Goal: Information Seeking & Learning: Learn about a topic

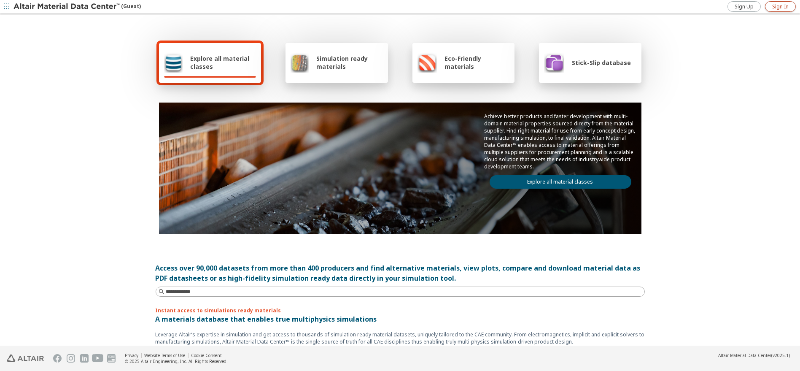
click at [785, 8] on span "Sign In" at bounding box center [780, 6] width 16 height 7
click at [225, 64] on span "Explore all material classes" at bounding box center [223, 62] width 66 height 16
click at [523, 179] on link "Explore all material classes" at bounding box center [561, 181] width 142 height 13
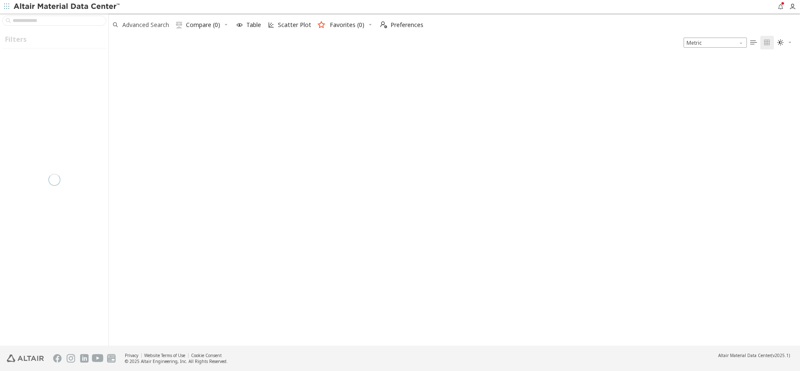
click at [143, 24] on span "Advanced Search" at bounding box center [145, 25] width 47 height 6
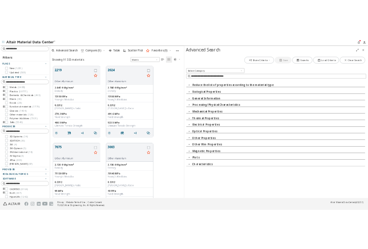
scroll to position [138, 82]
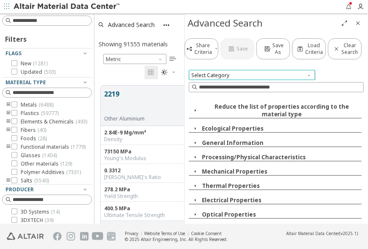
click at [216, 72] on span "Select Category" at bounding box center [252, 75] width 127 height 10
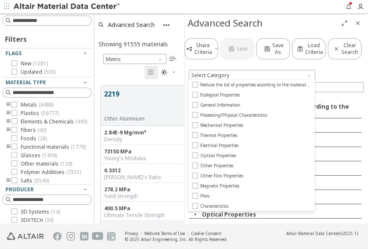
click at [242, 64] on div at bounding box center [276, 66] width 175 height 8
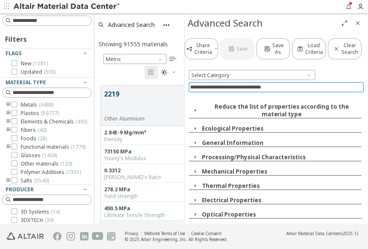
click at [217, 85] on input at bounding box center [278, 87] width 174 height 9
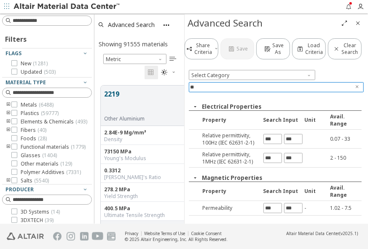
type input "*"
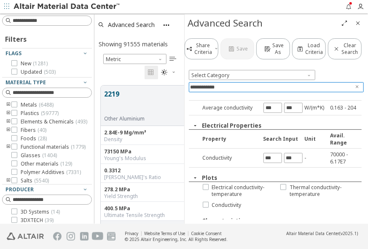
scroll to position [140, 0]
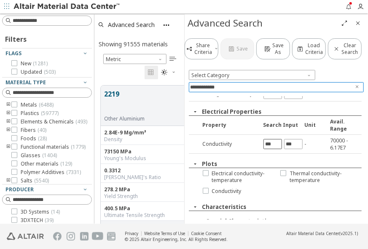
type input "**********"
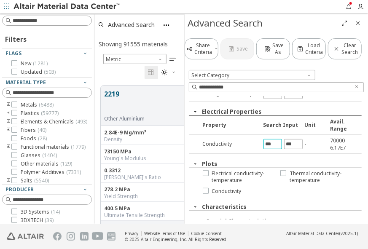
click at [270, 140] on input "text" at bounding box center [273, 144] width 18 height 9
type input "*"
click at [292, 137] on div "**********" at bounding box center [277, 128] width 184 height 192
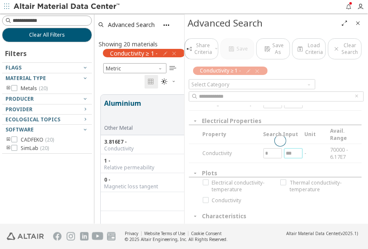
scroll to position [0, 0]
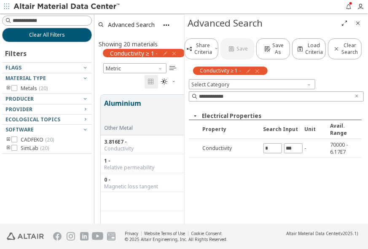
click at [8, 138] on icon "toogle group" at bounding box center [8, 140] width 6 height 7
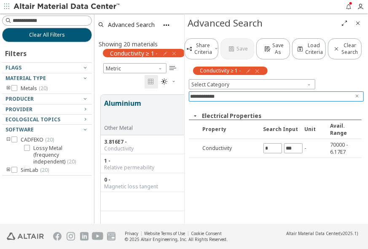
drag, startPoint x: 237, startPoint y: 96, endPoint x: 170, endPoint y: 89, distance: 67.4
click at [170, 89] on div "Clear All Filters Filters Flags Material Type Metals ( 20 ) Producer Provider A…" at bounding box center [184, 118] width 368 height 210
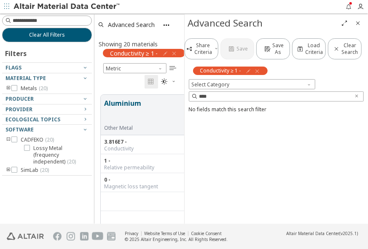
click at [258, 71] on icon "button" at bounding box center [257, 71] width 7 height 7
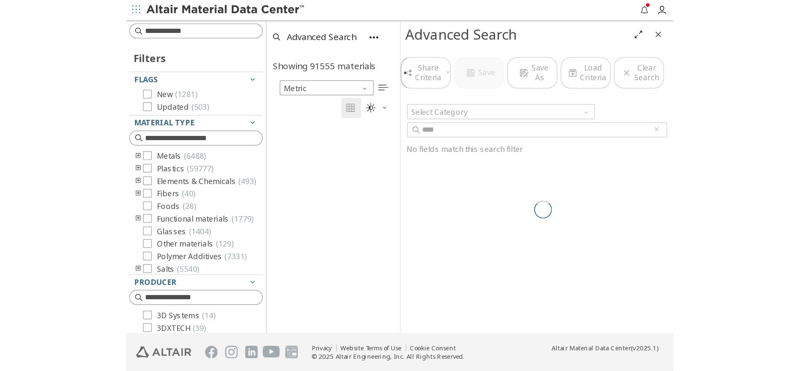
scroll to position [7, 8]
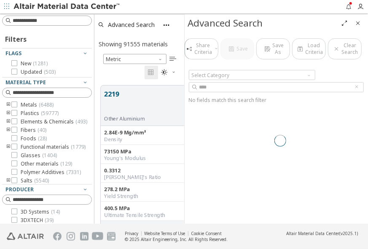
click at [232, 86] on div at bounding box center [281, 141] width 184 height 210
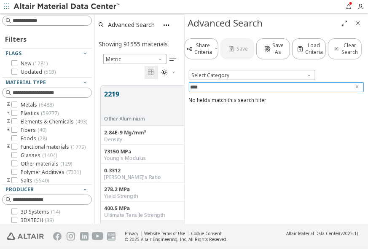
click at [236, 87] on input "****" at bounding box center [271, 87] width 160 height 9
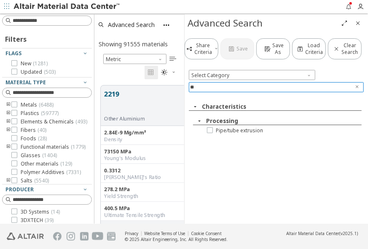
type input "*"
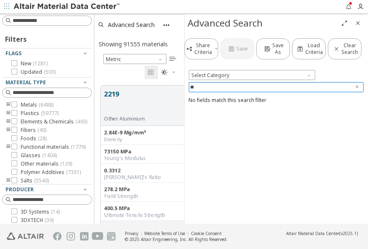
type input "*"
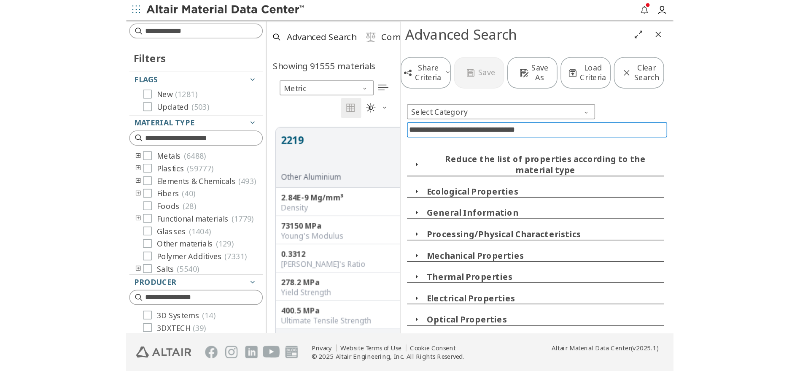
scroll to position [286, 284]
